Goal: Entertainment & Leisure: Consume media (video, audio)

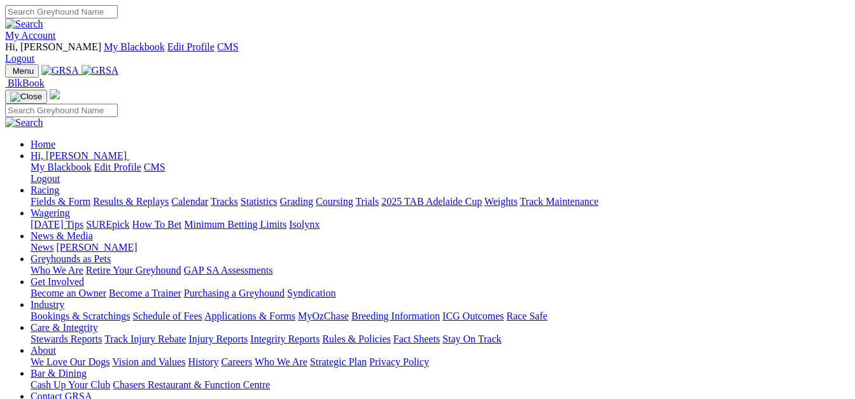
click at [166, 196] on link "Results & Replays" at bounding box center [131, 201] width 76 height 11
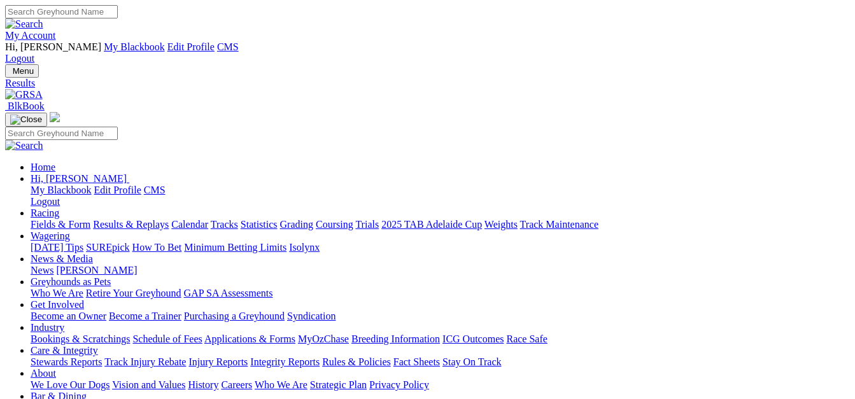
scroll to position [127, 0]
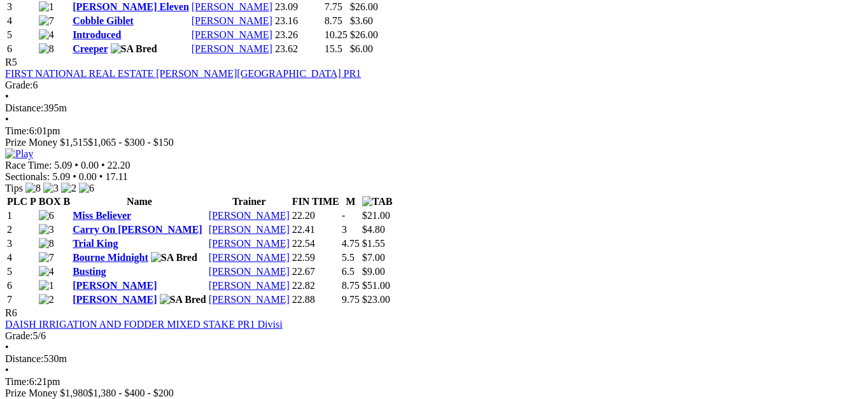
scroll to position [1592, 0]
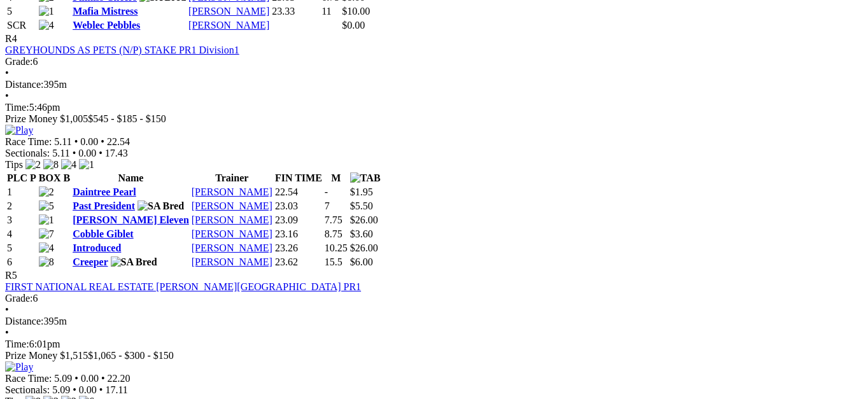
scroll to position [1338, 0]
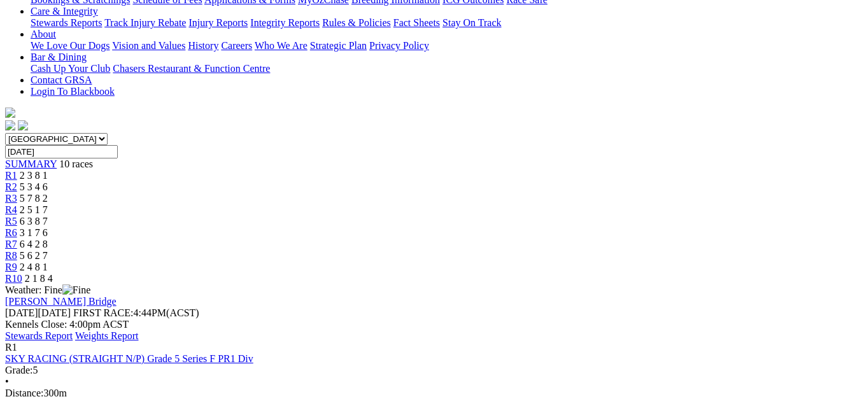
scroll to position [318, 0]
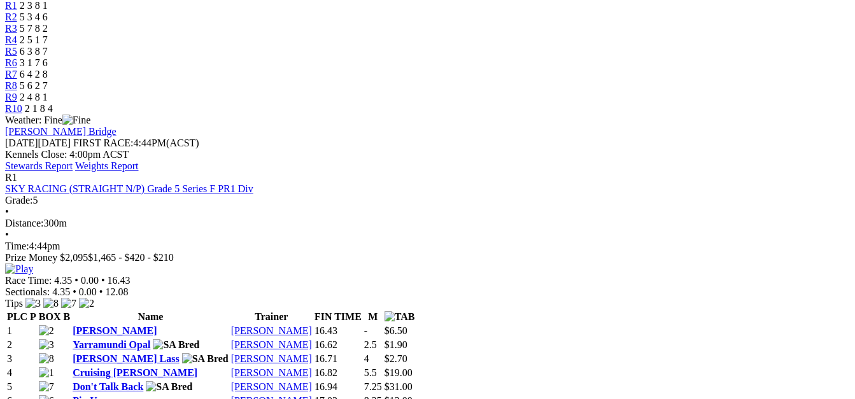
scroll to position [0, 0]
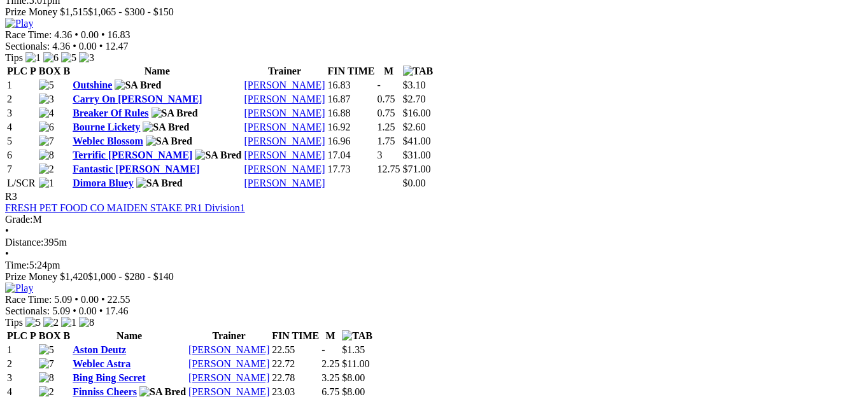
scroll to position [1006, 0]
